Goal: Information Seeking & Learning: Find specific fact

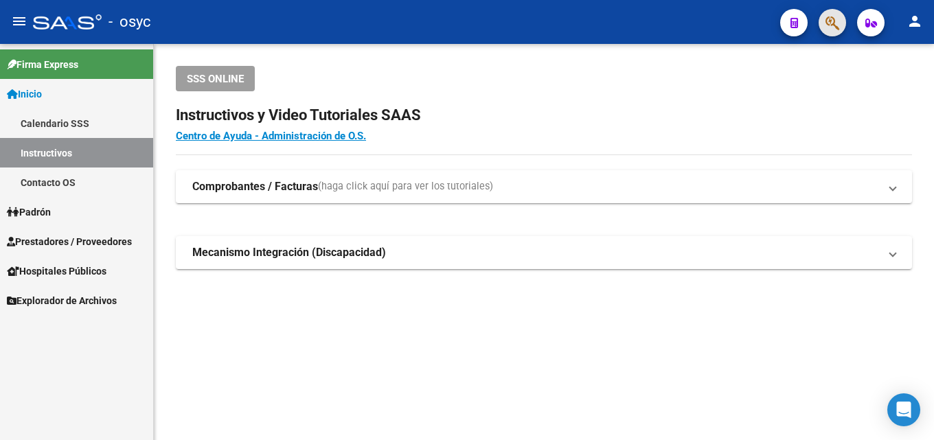
click at [838, 20] on button "button" at bounding box center [831, 22] width 27 height 27
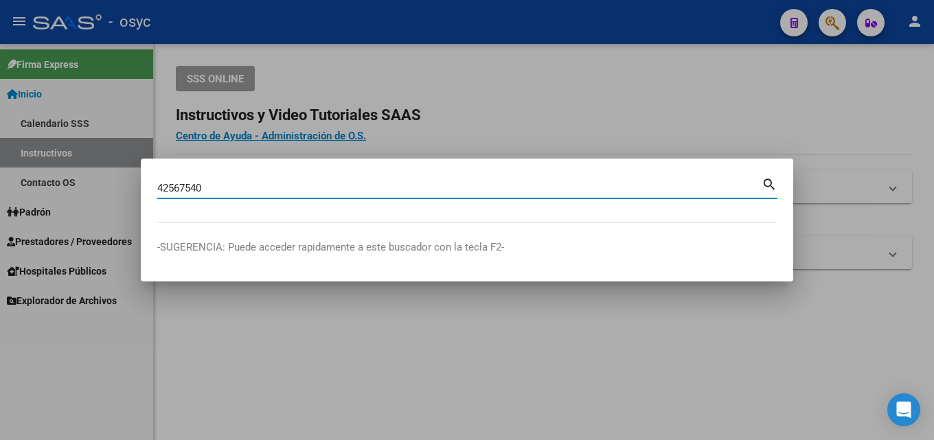
type input "42567540"
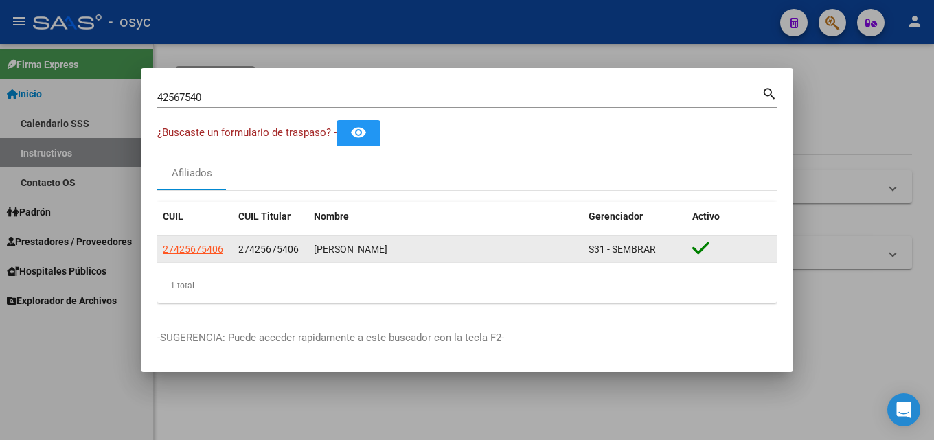
drag, startPoint x: 316, startPoint y: 245, endPoint x: 492, endPoint y: 254, distance: 176.7
click at [492, 254] on div "[PERSON_NAME]" at bounding box center [446, 250] width 264 height 16
copy div "[PERSON_NAME]"
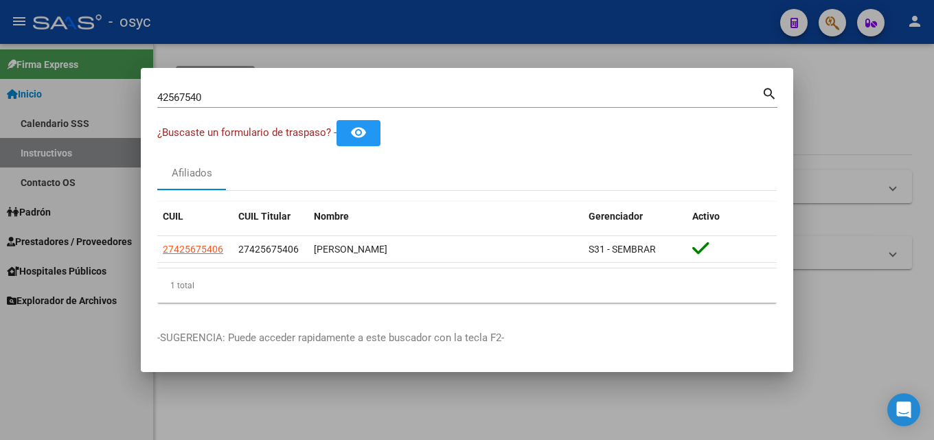
drag, startPoint x: 227, startPoint y: 90, endPoint x: 28, endPoint y: 96, distance: 199.2
click at [29, 96] on div "42567540 Buscar (apellido, dni, cuil, nro traspaso, cuit, obra social) search ¿…" at bounding box center [467, 220] width 934 height 440
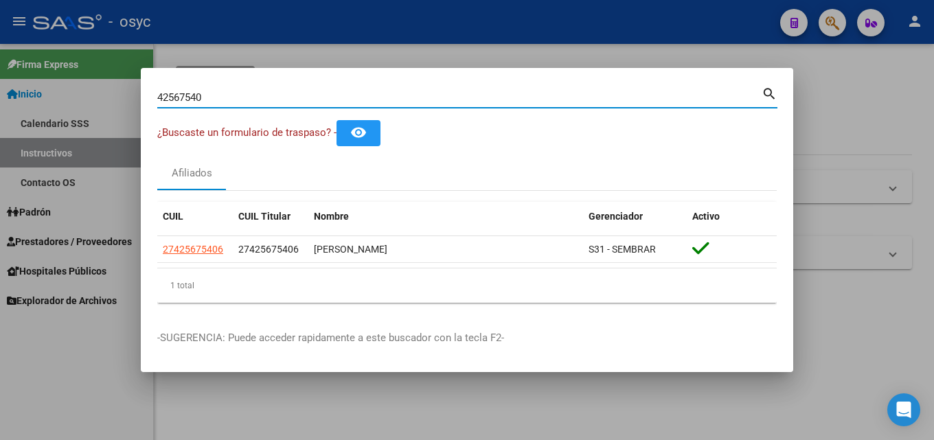
drag, startPoint x: 203, startPoint y: 100, endPoint x: 32, endPoint y: 67, distance: 174.8
click at [32, 67] on div "42567540 Buscar (apellido, dni, cuil, nro traspaso, cuit, obra social) search ¿…" at bounding box center [467, 220] width 934 height 440
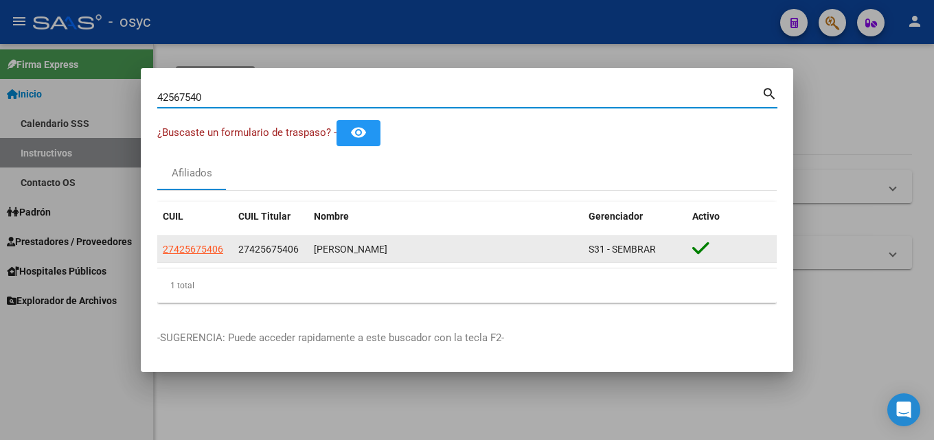
drag, startPoint x: 476, startPoint y: 250, endPoint x: 450, endPoint y: 251, distance: 26.8
click at [450, 251] on div "[PERSON_NAME]" at bounding box center [446, 250] width 264 height 16
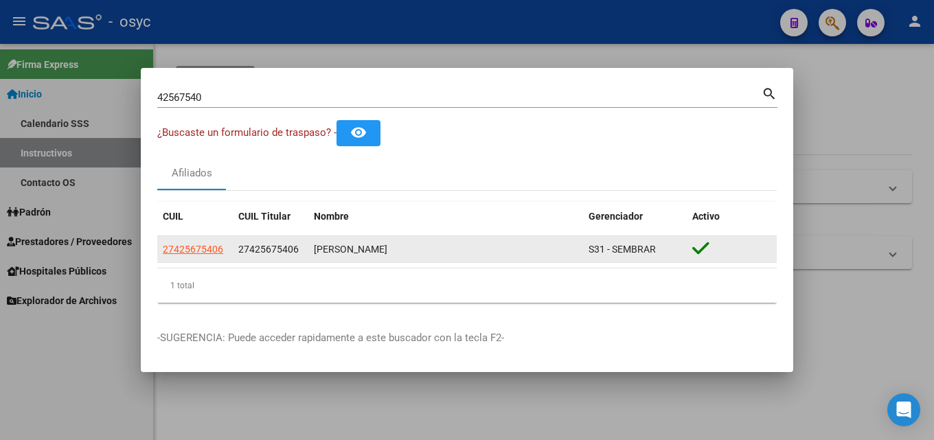
drag, startPoint x: 516, startPoint y: 257, endPoint x: 309, endPoint y: 257, distance: 207.3
click at [309, 257] on datatable-body-cell "[PERSON_NAME]" at bounding box center [445, 249] width 275 height 27
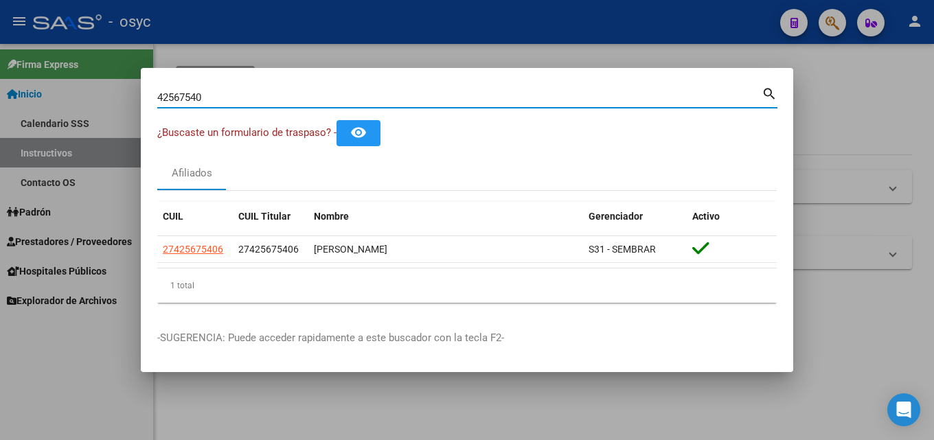
drag, startPoint x: 205, startPoint y: 101, endPoint x: 157, endPoint y: 97, distance: 48.2
click at [157, 97] on input "42567540" at bounding box center [459, 97] width 604 height 12
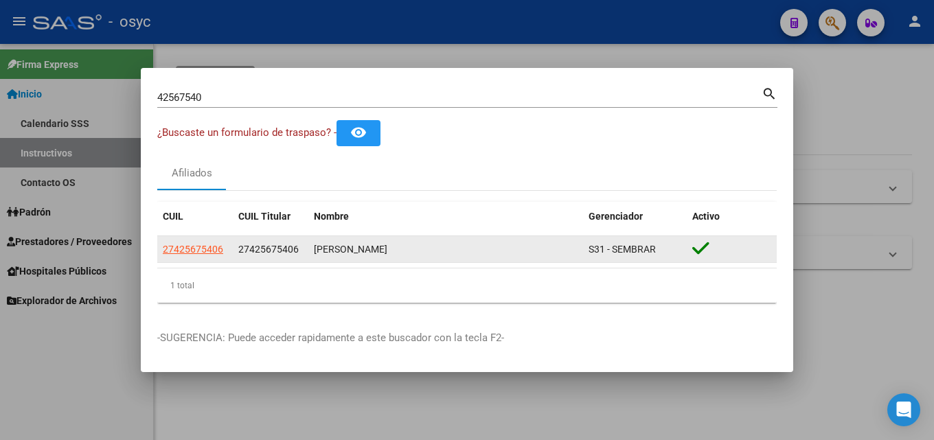
drag, startPoint x: 474, startPoint y: 249, endPoint x: 306, endPoint y: 249, distance: 168.2
click at [306, 249] on div "27425675406 27425675406 [PERSON_NAME] CELESTE S31 - SEMBRAR" at bounding box center [466, 249] width 619 height 27
drag, startPoint x: 614, startPoint y: 246, endPoint x: 655, endPoint y: 251, distance: 40.7
click at [655, 251] on span "S31 - SEMBRAR" at bounding box center [621, 249] width 67 height 11
